Goal: Transaction & Acquisition: Purchase product/service

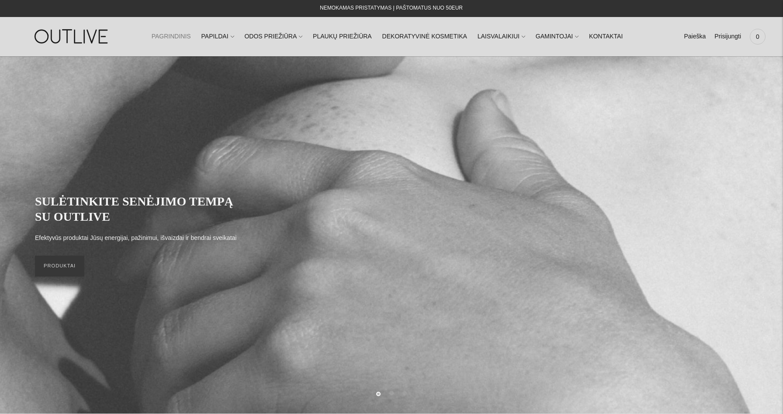
scroll to position [25, 0]
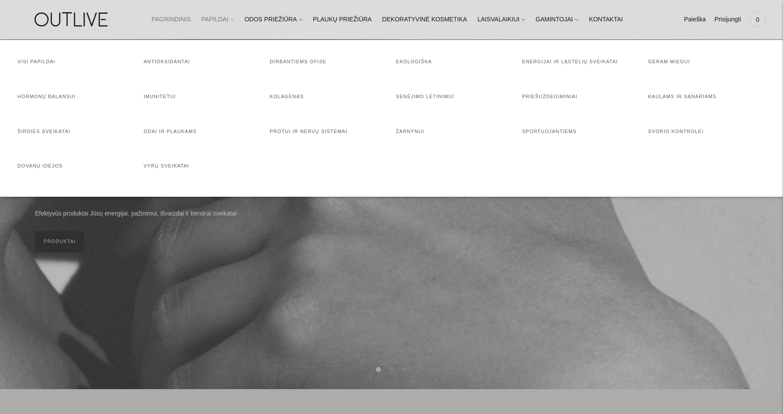
click at [228, 21] on link "PAPILDAI" at bounding box center [217, 19] width 33 height 19
click at [38, 100] on h4 "Hormonų balansui" at bounding box center [75, 97] width 117 height 9
click at [38, 96] on link "Hormonų balansui" at bounding box center [46, 96] width 58 height 5
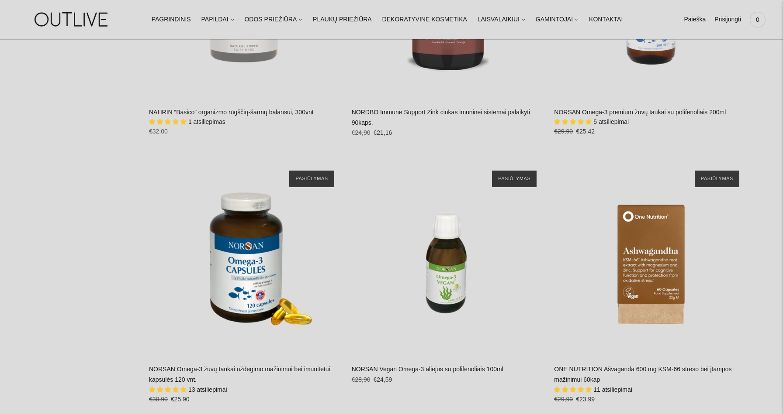
scroll to position [1964, 0]
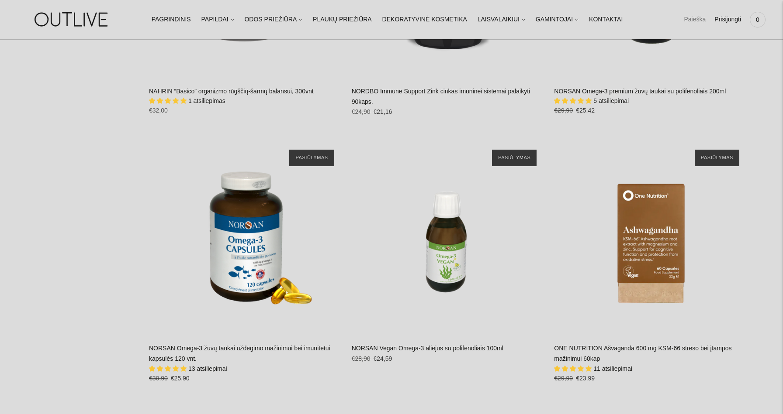
click at [699, 16] on link "Paieška" at bounding box center [694, 19] width 22 height 19
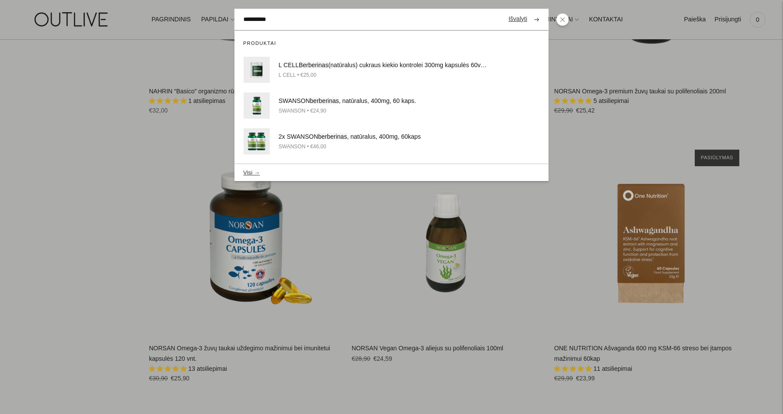
type input "**********"
click at [536, 19] on button "submit" at bounding box center [536, 19] width 15 height 17
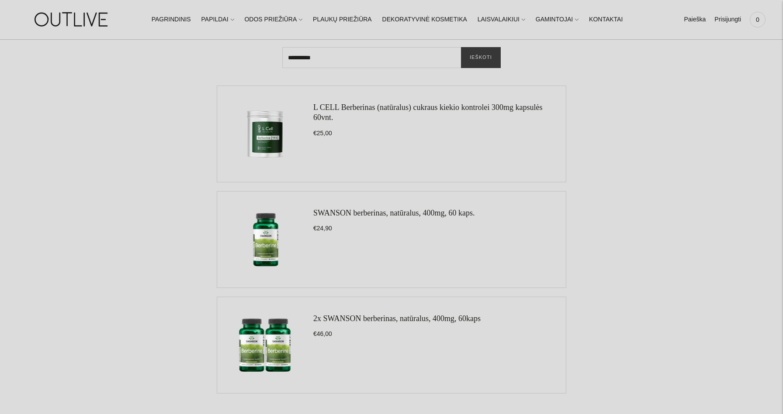
scroll to position [100, 0]
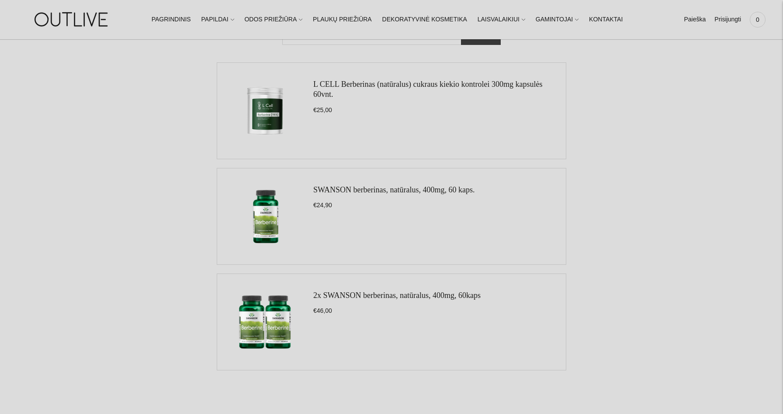
click at [269, 226] on img at bounding box center [265, 216] width 79 height 79
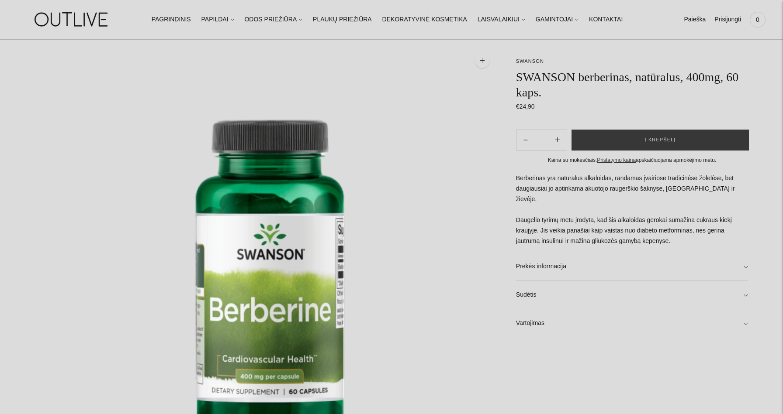
scroll to position [69, 0]
